Goal: Complete application form

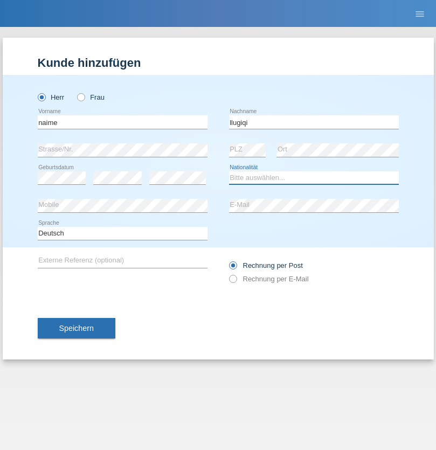
select select "CH"
radio input "true"
click at [122, 122] on input "text" at bounding box center [123, 121] width 170 height 13
type input "Shaban"
click at [313, 122] on input "text" at bounding box center [314, 121] width 170 height 13
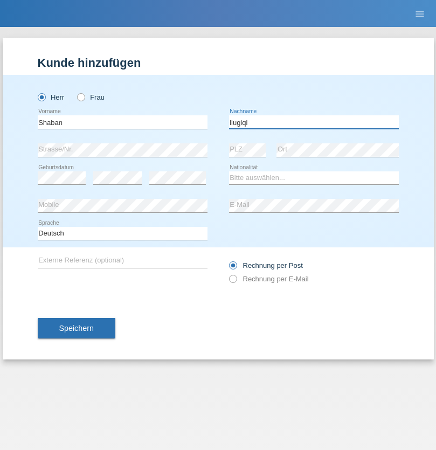
type input "llugiqi"
select select "CH"
radio input "true"
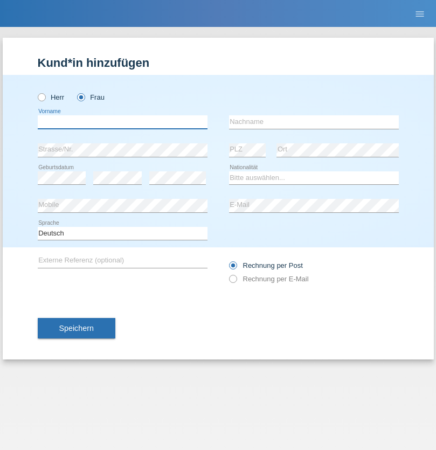
click at [122, 122] on input "text" at bounding box center [123, 121] width 170 height 13
type input "Rima"
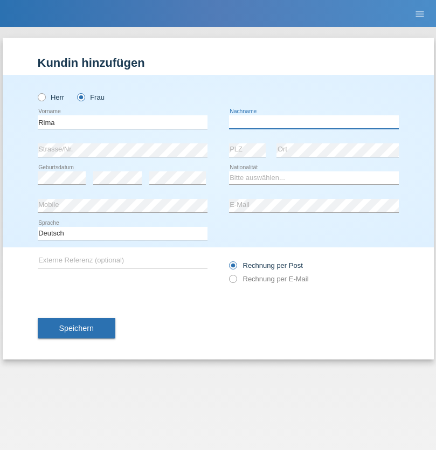
click at [313, 122] on input "text" at bounding box center [314, 121] width 170 height 13
type input "Geia"
select select "CH"
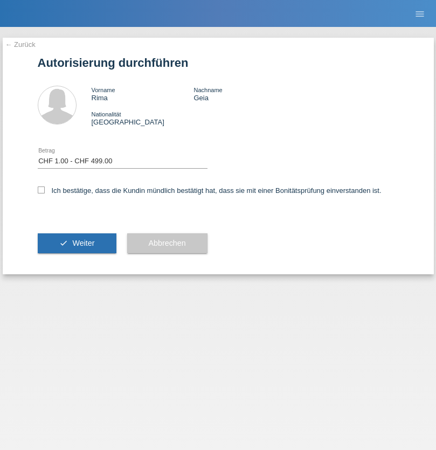
select select "1"
checkbox input "true"
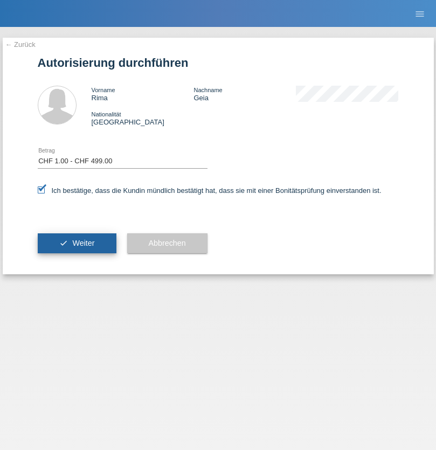
click at [76, 243] on span "Weiter" at bounding box center [83, 243] width 22 height 9
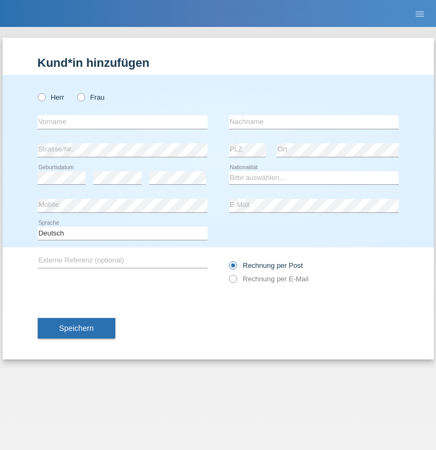
radio input "true"
click at [122, 122] on input "text" at bounding box center [123, 121] width 170 height 13
type input "[PERSON_NAME]"
click at [313, 122] on input "text" at bounding box center [314, 121] width 170 height 13
type input "Patera"
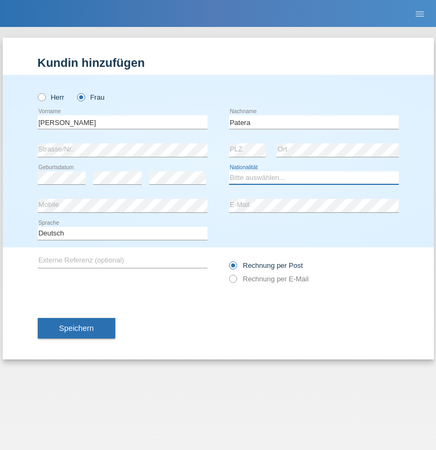
select select "CH"
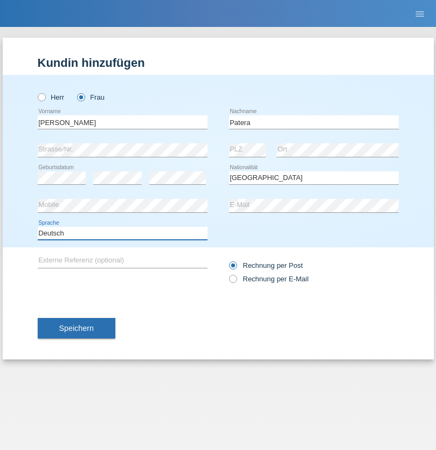
select select "en"
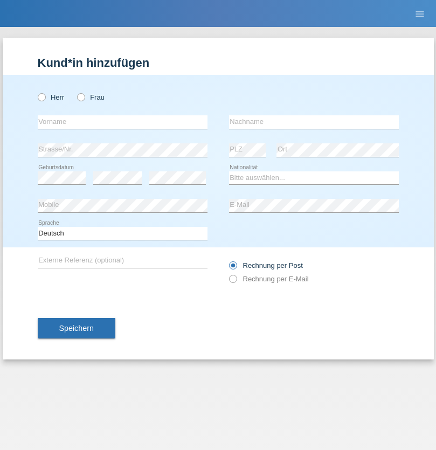
radio input "true"
click at [122, 122] on input "text" at bounding box center [123, 121] width 170 height 13
type input "[PERSON_NAME]"
click at [313, 122] on input "text" at bounding box center [314, 121] width 170 height 13
type input "Sakhi"
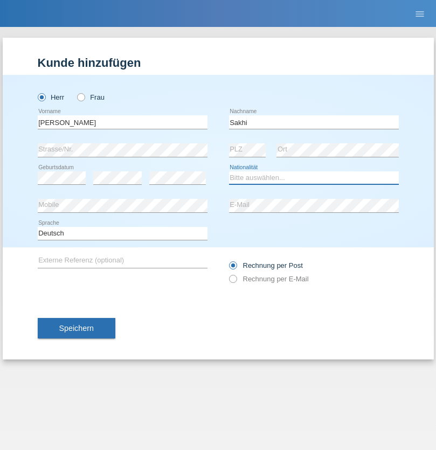
select select "IT"
select select "C"
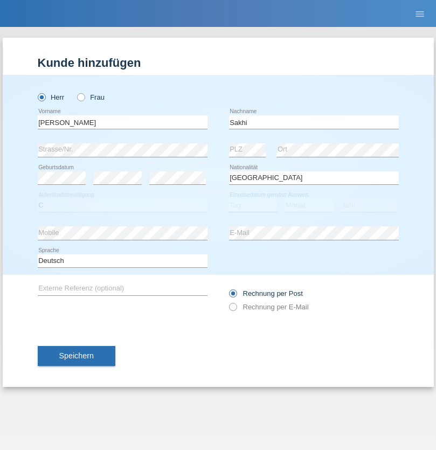
select select "24"
select select "10"
select select "2021"
